Goal: Navigation & Orientation: Find specific page/section

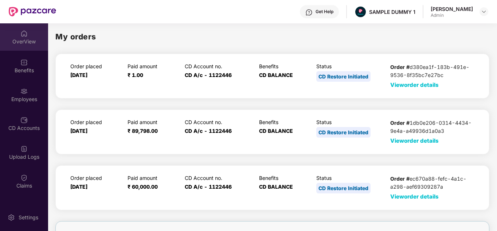
click at [32, 32] on div "OverView" at bounding box center [24, 36] width 48 height 27
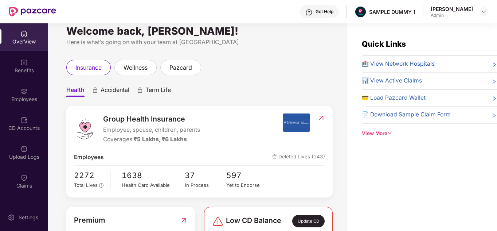
scroll to position [10, 0]
click at [313, 9] on img at bounding box center [308, 12] width 7 height 7
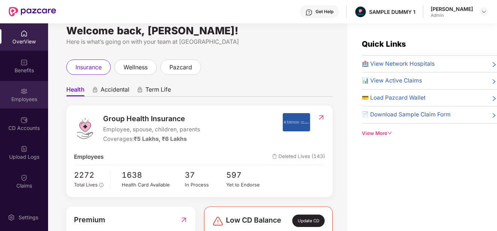
click at [14, 100] on div "Employees" at bounding box center [24, 98] width 48 height 7
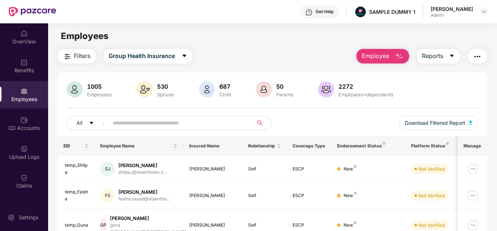
click at [372, 51] on button "Employee" at bounding box center [382, 56] width 53 height 15
click at [28, 221] on div "Settings" at bounding box center [24, 216] width 48 height 27
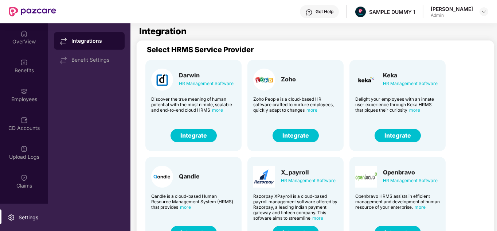
scroll to position [1, 1]
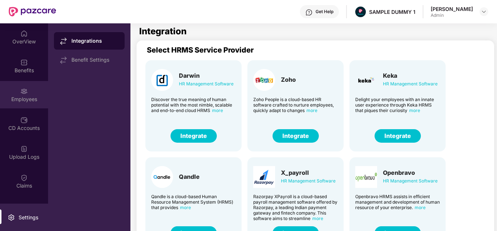
click at [24, 95] on div "Employees" at bounding box center [24, 94] width 48 height 27
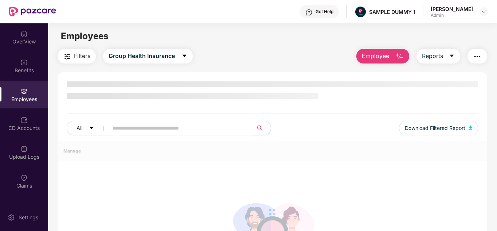
click at [373, 56] on span "Employee" at bounding box center [375, 55] width 27 height 9
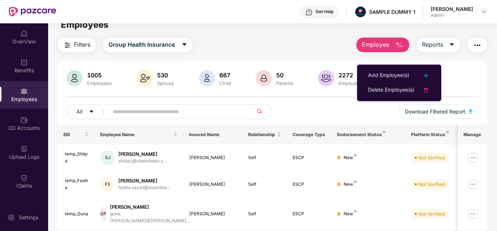
scroll to position [10, 0]
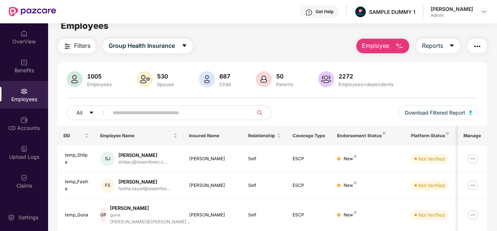
click at [437, 40] on button "Reports" at bounding box center [438, 46] width 44 height 15
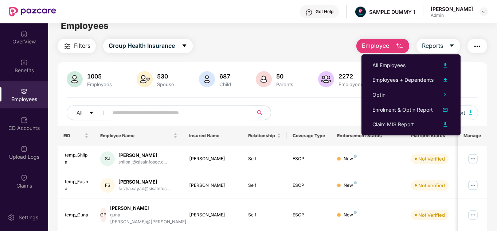
click at [475, 52] on button "button" at bounding box center [477, 46] width 20 height 15
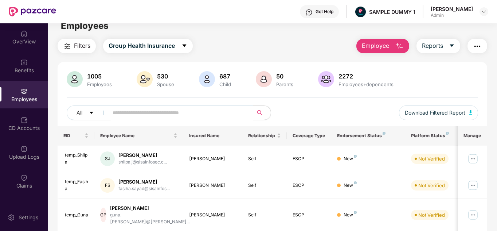
click at [334, 52] on div "Filters Group Health Insurance Employee Reports" at bounding box center [273, 46] width 430 height 15
click at [80, 44] on span "Filters" at bounding box center [82, 45] width 16 height 9
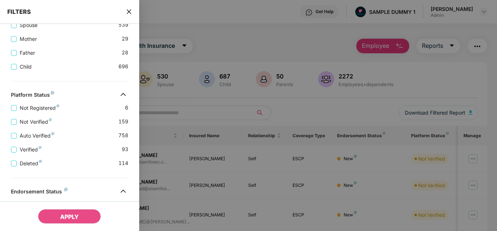
scroll to position [242, 0]
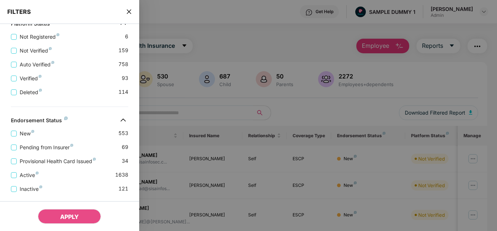
click at [27, 96] on div "Applied Filters(0) Clear All Benefits Group Health Insurance Employee Type Deci…" at bounding box center [69, 30] width 139 height 436
click at [19, 94] on span "Deleted" at bounding box center [31, 92] width 28 height 8
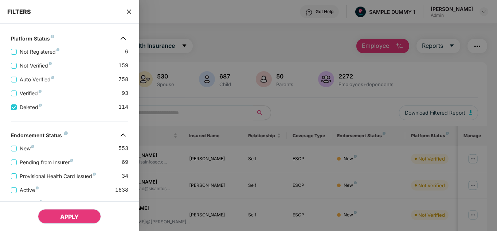
click at [75, 215] on span "APPLY" at bounding box center [69, 216] width 19 height 7
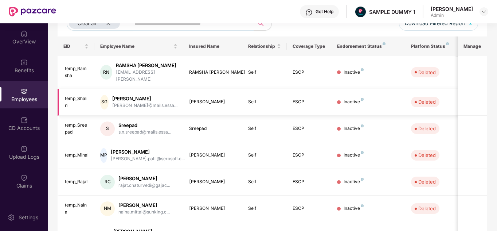
scroll to position [100, 0]
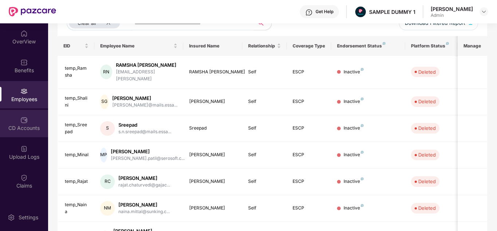
click at [27, 117] on div "CD Accounts" at bounding box center [24, 123] width 48 height 27
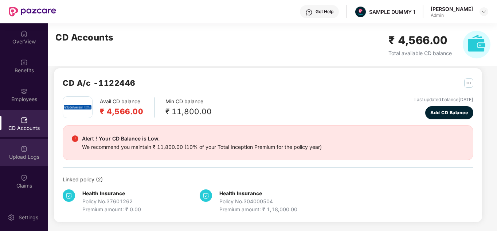
scroll to position [89, 0]
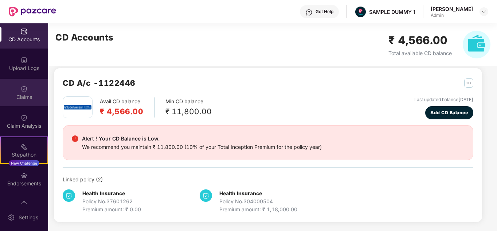
click at [21, 94] on div "Claims" at bounding box center [24, 96] width 48 height 7
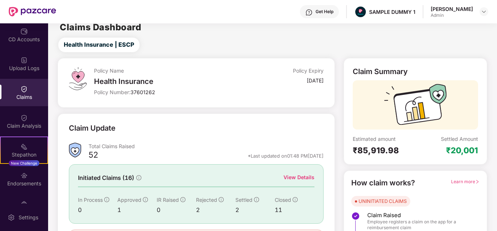
scroll to position [55, 0]
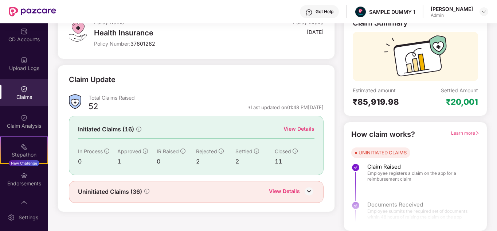
click at [298, 130] on div "View Details" at bounding box center [298, 129] width 31 height 8
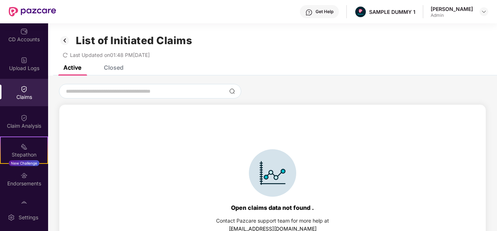
click at [118, 68] on div "Closed" at bounding box center [114, 67] width 20 height 7
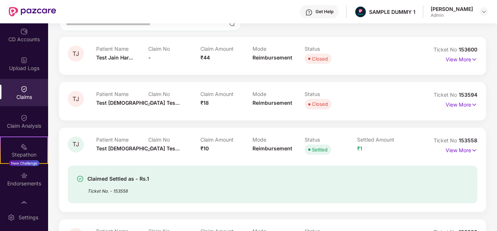
scroll to position [68, 0]
click at [447, 57] on p "View More" at bounding box center [462, 58] width 32 height 10
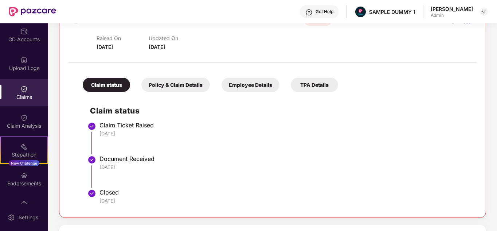
scroll to position [105, 0]
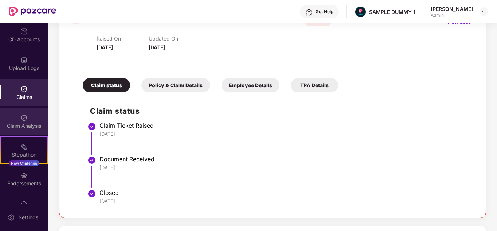
click at [25, 119] on img at bounding box center [23, 117] width 7 height 7
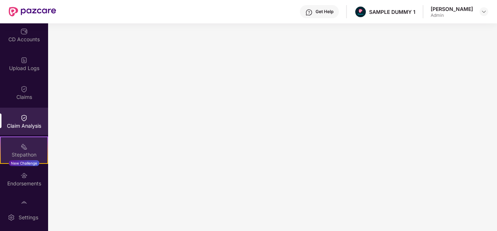
scroll to position [137, 0]
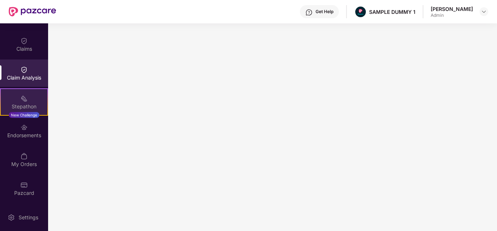
click at [20, 144] on div "Endorsements" at bounding box center [24, 130] width 48 height 27
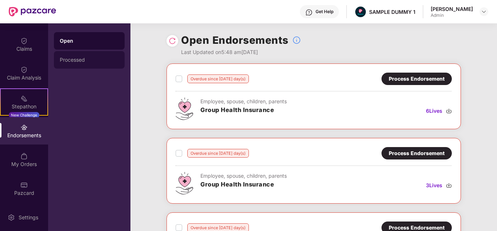
click at [89, 61] on div "Processed" at bounding box center [89, 60] width 59 height 6
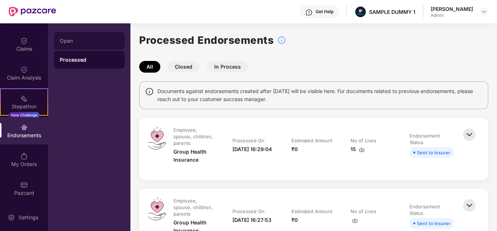
click at [95, 44] on div "Open" at bounding box center [89, 40] width 71 height 17
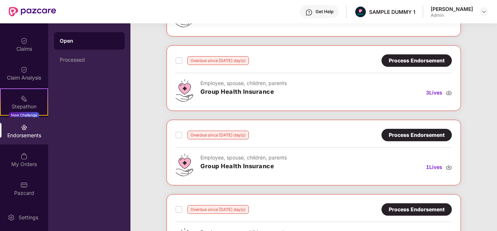
scroll to position [99, 0]
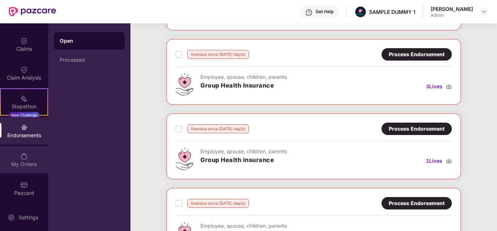
click at [24, 172] on div "My Orders" at bounding box center [24, 159] width 48 height 27
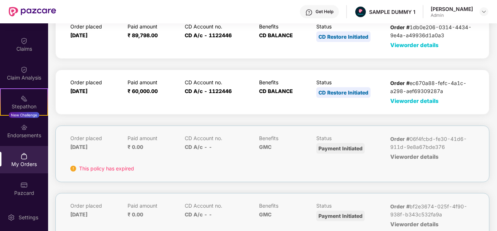
scroll to position [96, 0]
click at [23, 183] on img at bounding box center [23, 184] width 7 height 7
